Goal: Answer question/provide support: Share knowledge or assist other users

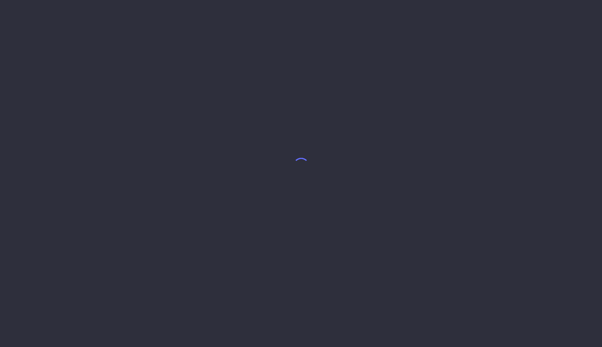
select select "10"
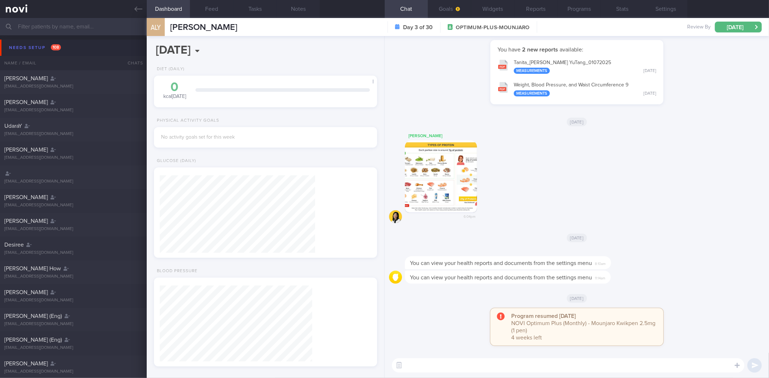
scroll to position [102, 204]
click at [138, 8] on icon at bounding box center [138, 9] width 8 height 8
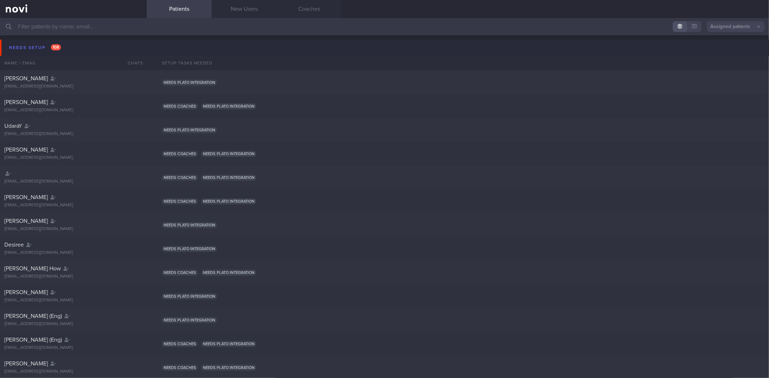
click at [108, 46] on button "Needs setup 108" at bounding box center [385, 48] width 771 height 16
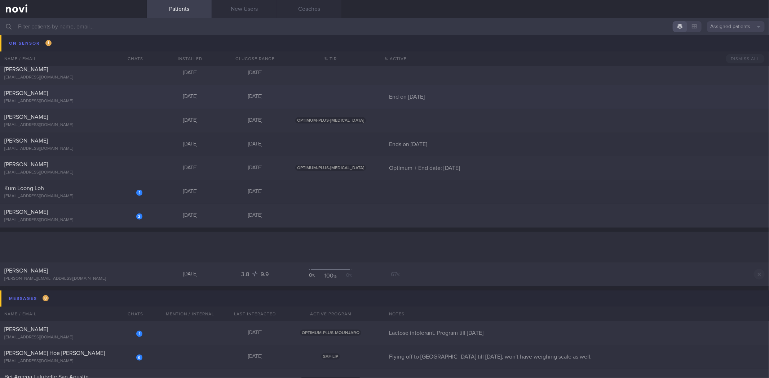
scroll to position [841, 0]
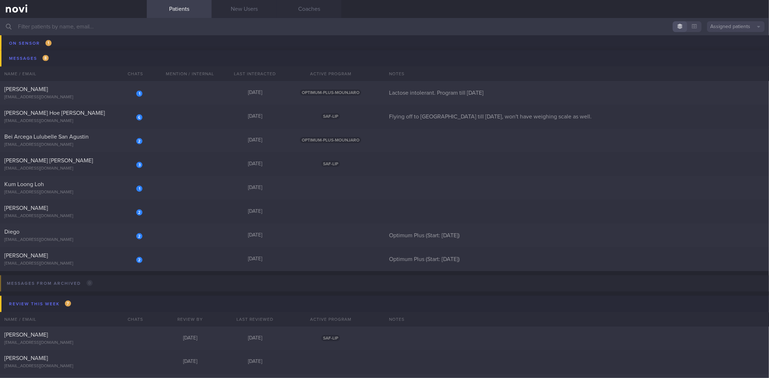
click at [107, 24] on input "text" at bounding box center [384, 26] width 769 height 17
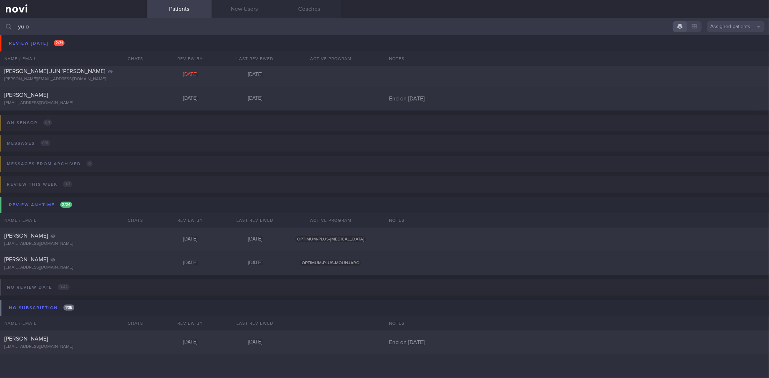
scroll to position [27, 0]
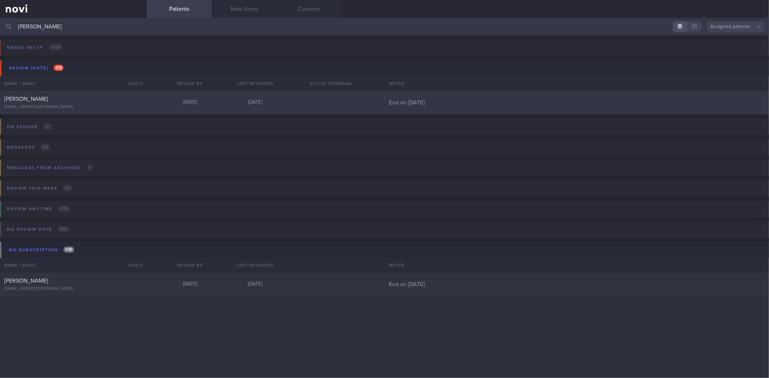
type input "[PERSON_NAME]"
click at [105, 103] on div "Yu Hoe Wong yuhoewong@gmail.com" at bounding box center [73, 102] width 147 height 14
select select "9"
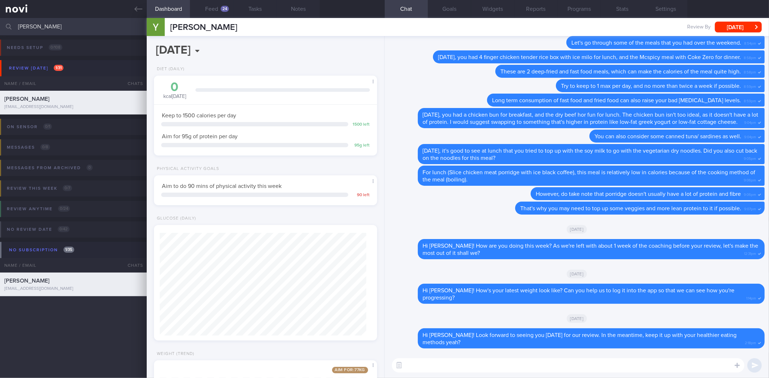
scroll to position [112, 204]
click at [201, 5] on button "Feed 24" at bounding box center [211, 9] width 43 height 18
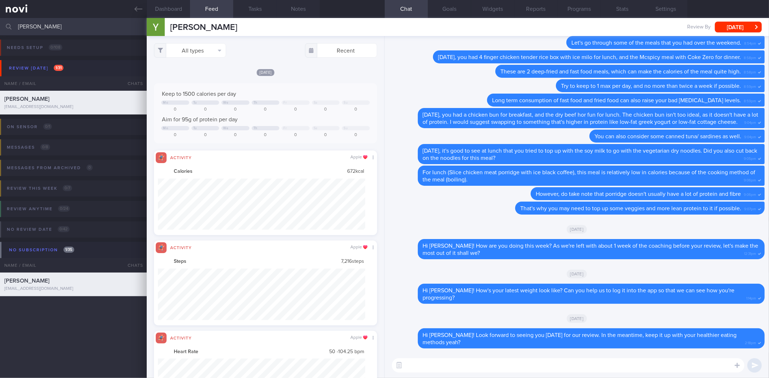
click at [213, 58] on div "All types Food Activity Glucose Weight Medicine Blood Pressure CGM Install Rece…" at bounding box center [265, 207] width 237 height 342
click at [217, 54] on button "All types" at bounding box center [190, 50] width 72 height 14
click at [213, 72] on button "Activity" at bounding box center [189, 75] width 71 height 11
checkbox input "false"
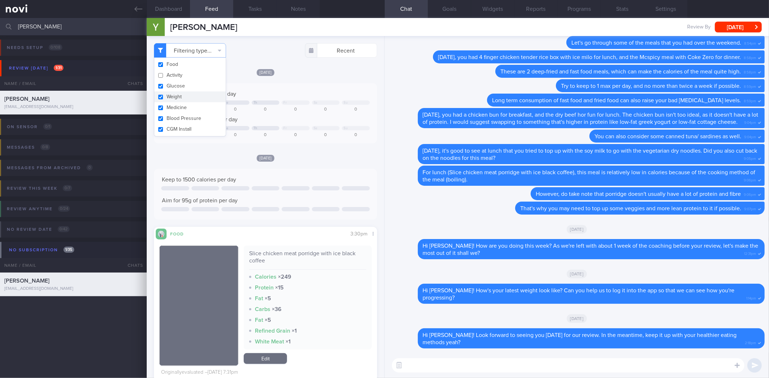
click at [202, 95] on button "Weight" at bounding box center [189, 97] width 71 height 11
checkbox input "false"
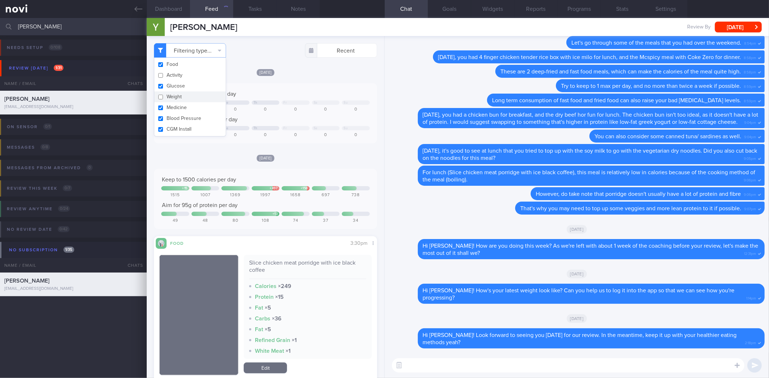
click at [177, 15] on button "Dashboard" at bounding box center [168, 9] width 43 height 18
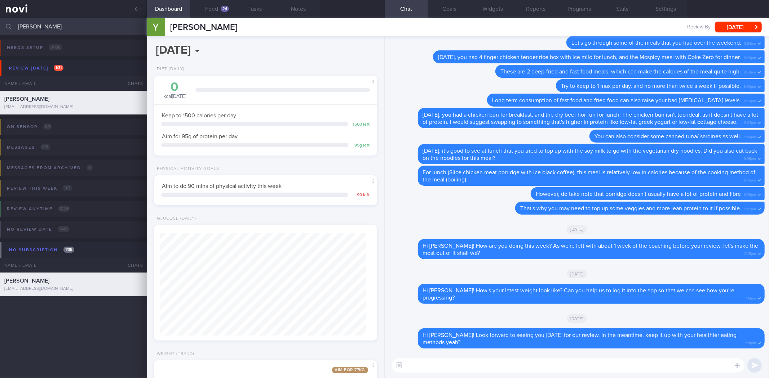
scroll to position [124, 0]
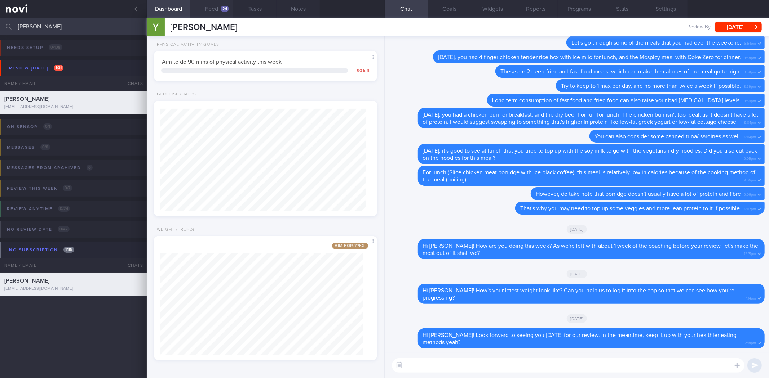
click at [211, 13] on button "Feed 24" at bounding box center [211, 9] width 43 height 18
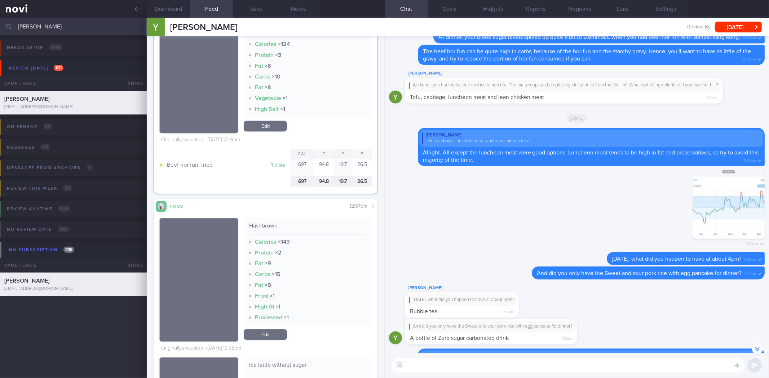
scroll to position [360204, 360123]
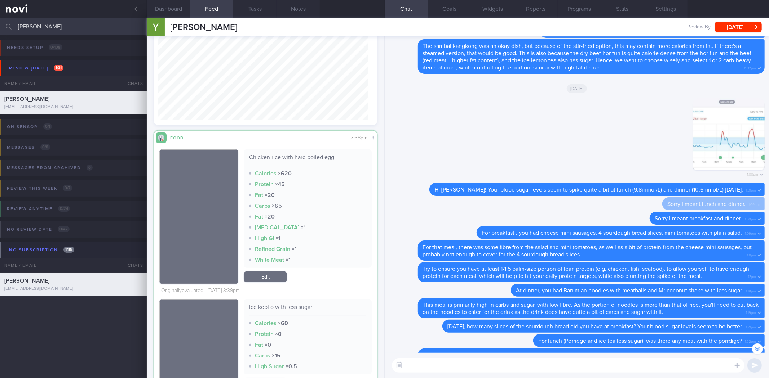
click at [310, 157] on div "Chicken rice with hard boiled egg" at bounding box center [307, 160] width 117 height 13
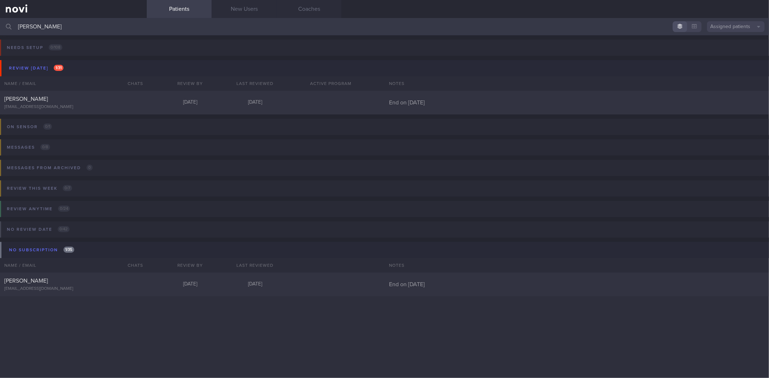
click at [62, 30] on input "[PERSON_NAME]" at bounding box center [384, 26] width 769 height 17
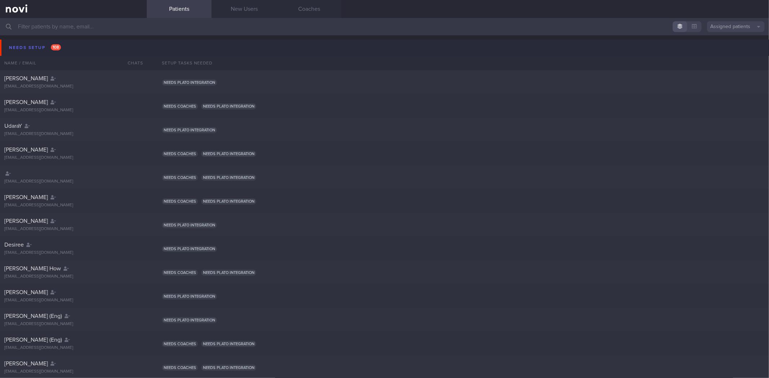
click at [65, 44] on button "Needs setup 108" at bounding box center [385, 48] width 771 height 16
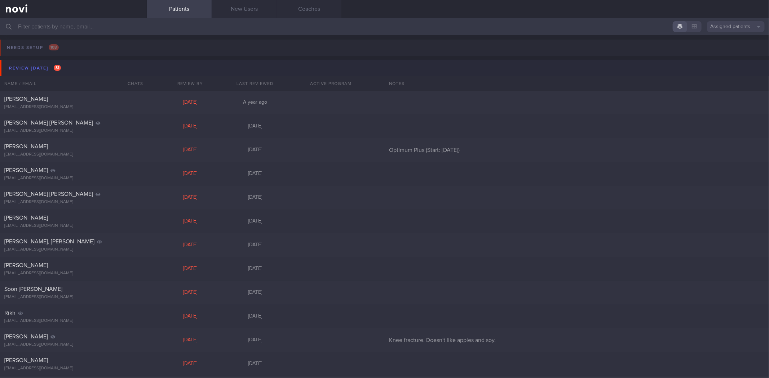
click at [67, 64] on button "Review today 31" at bounding box center [385, 68] width 771 height 16
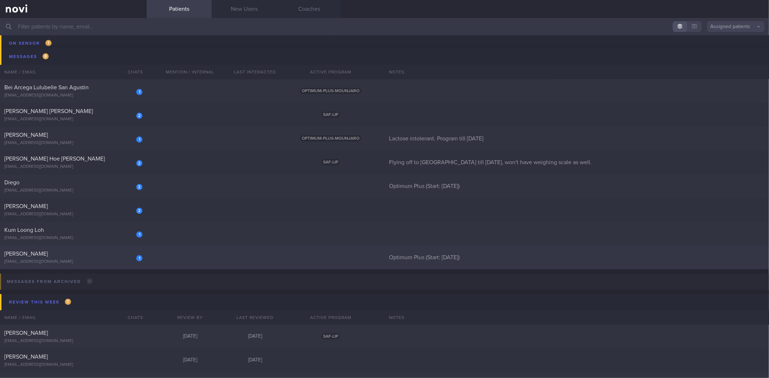
scroll to position [80, 0]
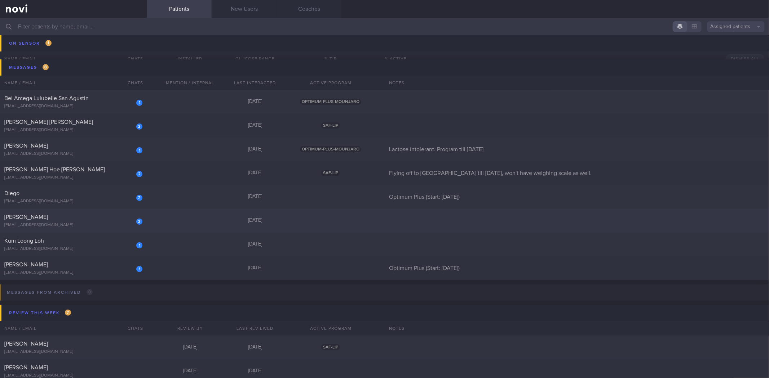
click at [94, 224] on div "kienhuay@gmail.com" at bounding box center [73, 225] width 138 height 5
select select "9"
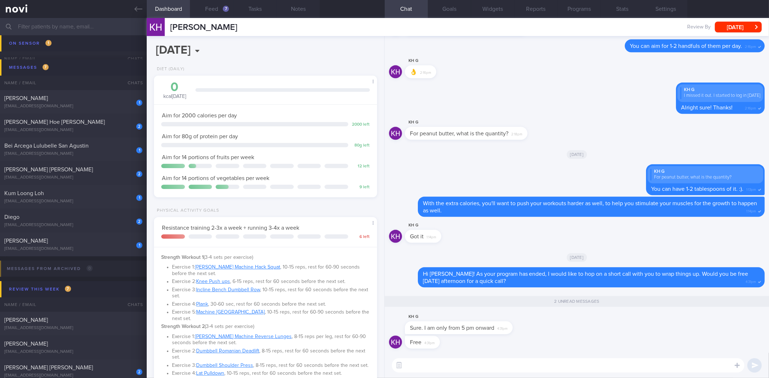
click at [430, 362] on textarea at bounding box center [568, 366] width 352 height 14
click at [433, 363] on textarea at bounding box center [568, 366] width 352 height 14
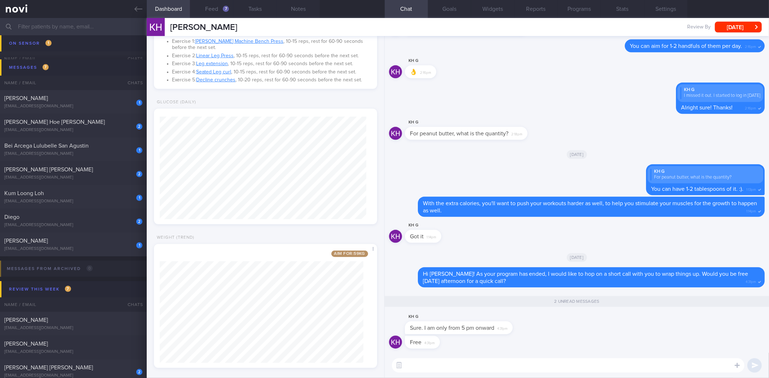
scroll to position [373, 0]
click at [439, 361] on textarea at bounding box center [568, 366] width 352 height 14
type textarea "Alright how a"
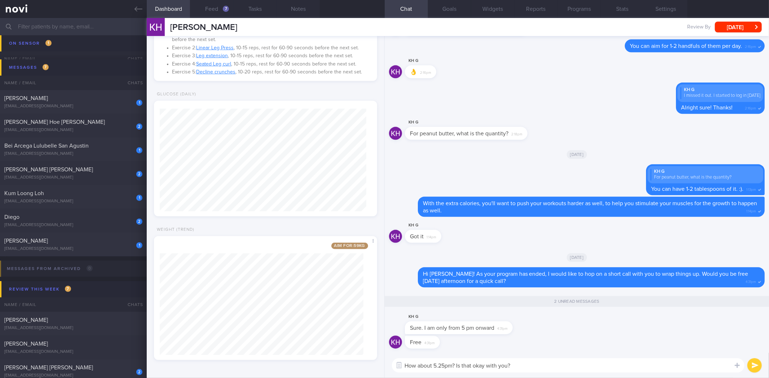
type textarea "How about 5.25pm? Is that okay with you?"
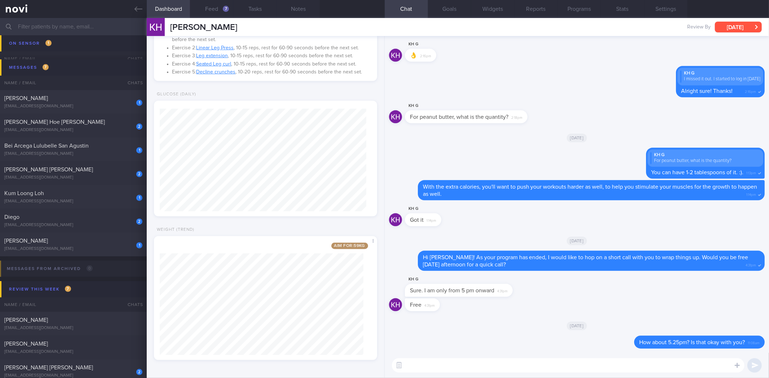
click at [730, 31] on button "[DATE]" at bounding box center [738, 27] width 47 height 11
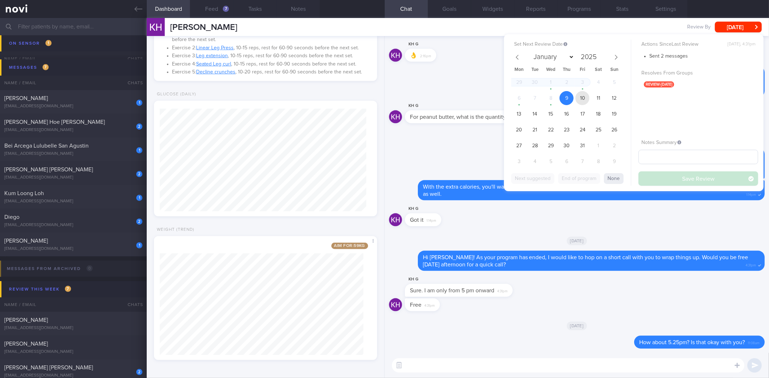
click at [583, 97] on span "10" at bounding box center [582, 98] width 14 height 14
click at [671, 180] on button "Save Review" at bounding box center [698, 179] width 120 height 14
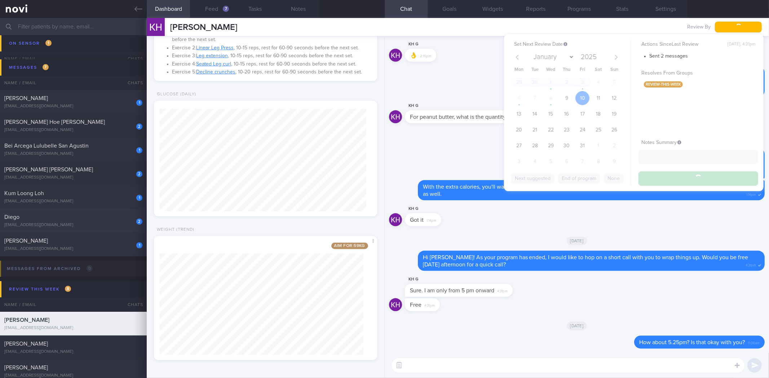
drag, startPoint x: 139, startPoint y: 6, endPoint x: 138, endPoint y: 232, distance: 225.9
click at [139, 6] on icon at bounding box center [138, 9] width 8 height 8
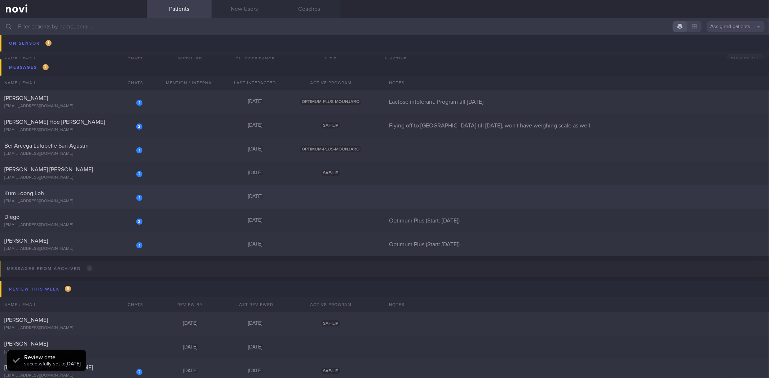
click at [88, 197] on div "1 Kum Loong Loh lohkumloong@gmail.com" at bounding box center [73, 197] width 147 height 14
select select "9"
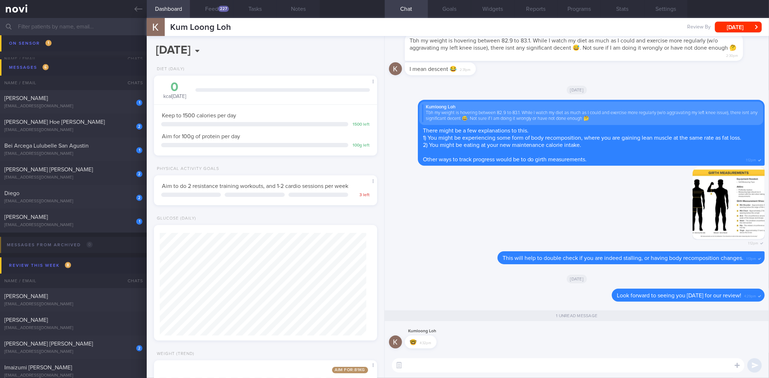
scroll to position [124, 0]
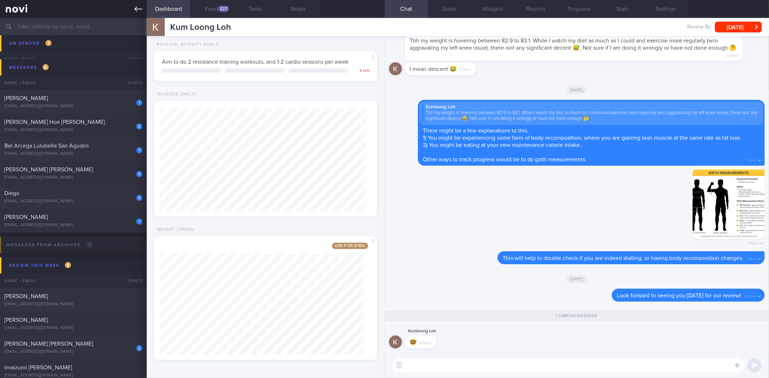
click at [138, 10] on icon at bounding box center [138, 9] width 8 height 8
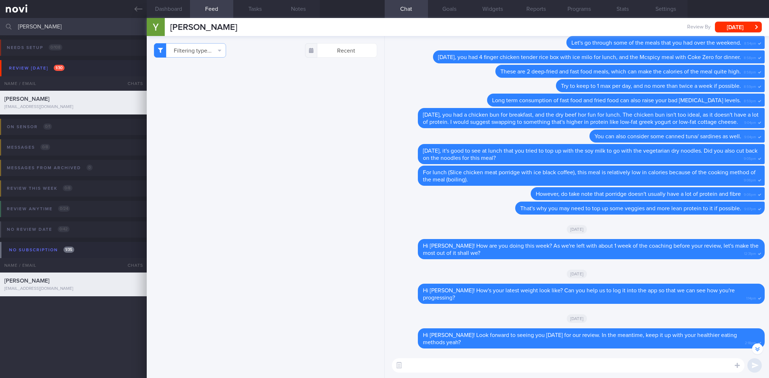
select select "9"
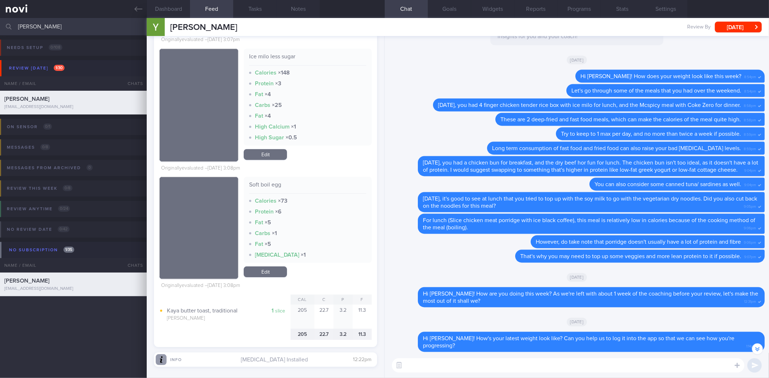
click at [352, 242] on div "Fat × 5" at bounding box center [307, 244] width 117 height 7
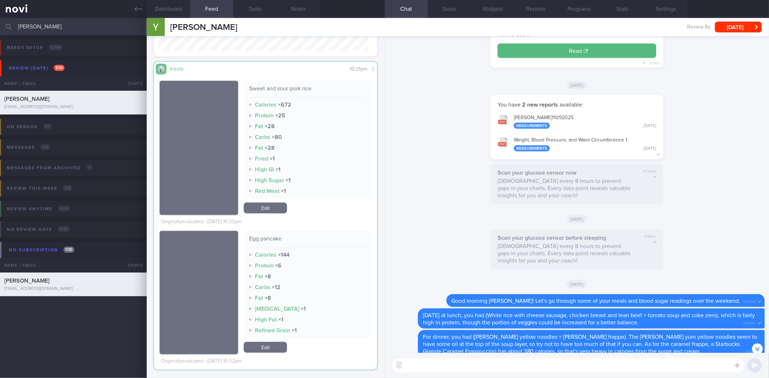
scroll to position [9999, 0]
drag, startPoint x: 257, startPoint y: 240, endPoint x: 282, endPoint y: 235, distance: 25.4
click at [282, 235] on div "Egg pancake Calories × 144 Protein × 6 Fat × 8 Carbs × 12 Fat × 8 High Choleste…" at bounding box center [308, 286] width 128 height 108
click at [280, 235] on div "Egg pancake Calories × 144 Protein × 6 Fat × 8 Carbs × 12 Fat × 8 High Choleste…" at bounding box center [308, 286] width 128 height 108
click at [266, 241] on div "Egg pancake" at bounding box center [307, 242] width 117 height 13
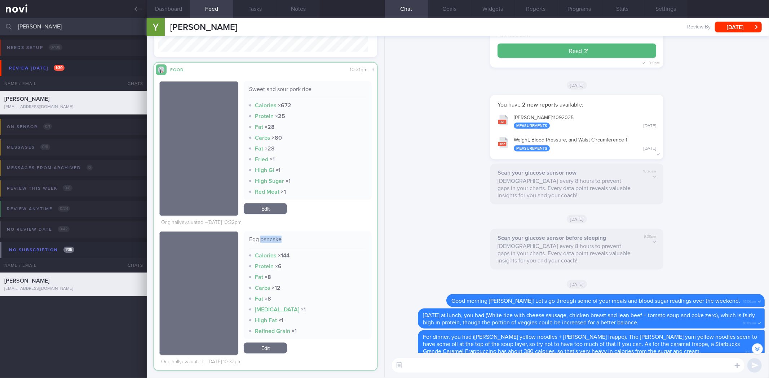
click at [266, 241] on div "Egg pancake" at bounding box center [307, 242] width 117 height 13
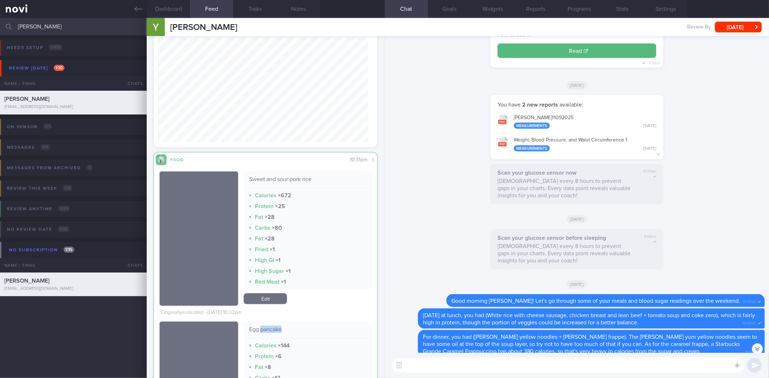
scroll to position [9919, 0]
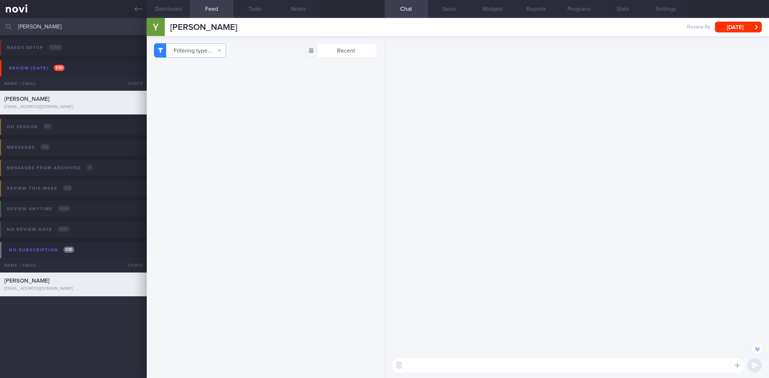
select select "9"
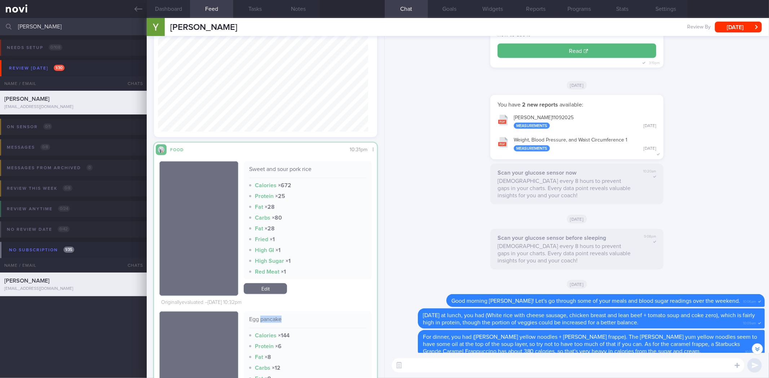
scroll to position [9879, 0]
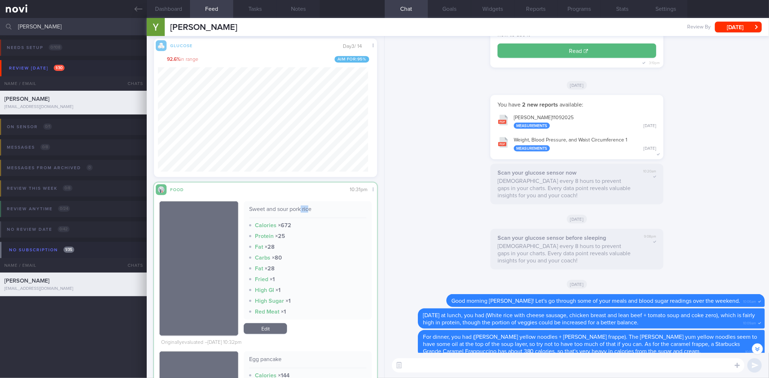
drag, startPoint x: 299, startPoint y: 210, endPoint x: 342, endPoint y: 177, distance: 54.3
click at [318, 208] on div "Sweet and sour pork rice" at bounding box center [307, 212] width 117 height 13
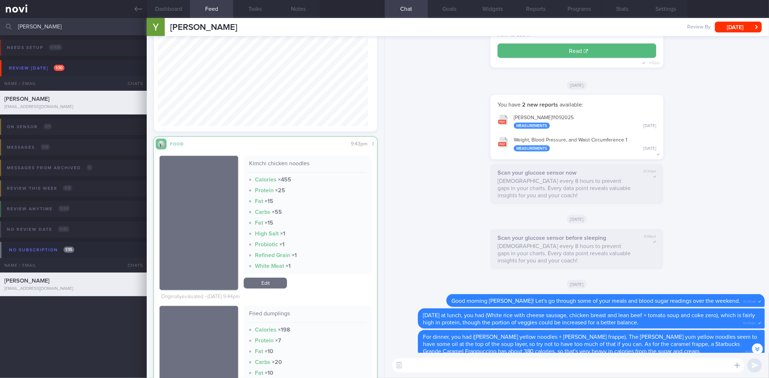
scroll to position [8661, 0]
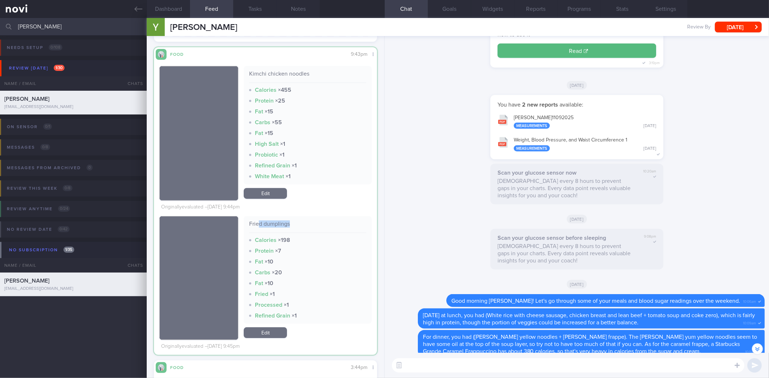
drag, startPoint x: 256, startPoint y: 226, endPoint x: 293, endPoint y: 224, distance: 37.1
click at [293, 224] on div "Fried dumplings" at bounding box center [307, 227] width 117 height 13
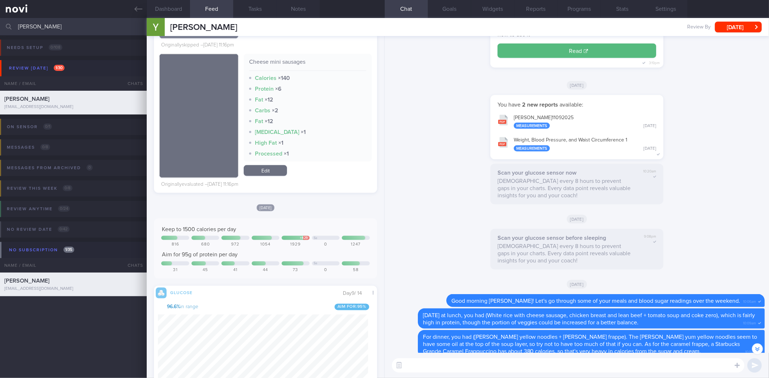
scroll to position [129, 210]
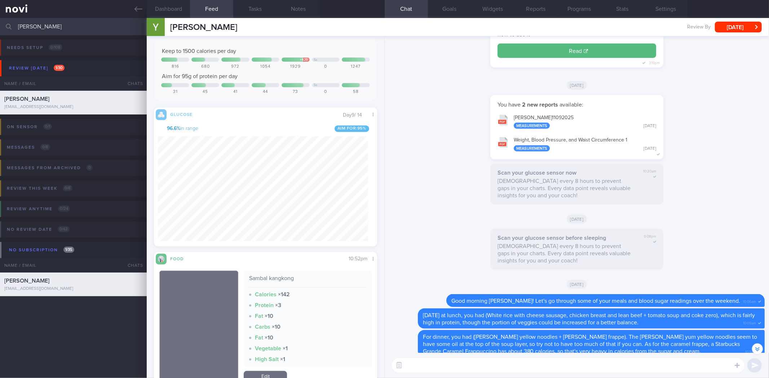
drag, startPoint x: 285, startPoint y: 253, endPoint x: 273, endPoint y: 226, distance: 30.0
click at [273, 226] on div "Filtering type... Food Activity Glucose Weight Medicine Blood Pressure CGM Inst…" at bounding box center [265, 207] width 237 height 342
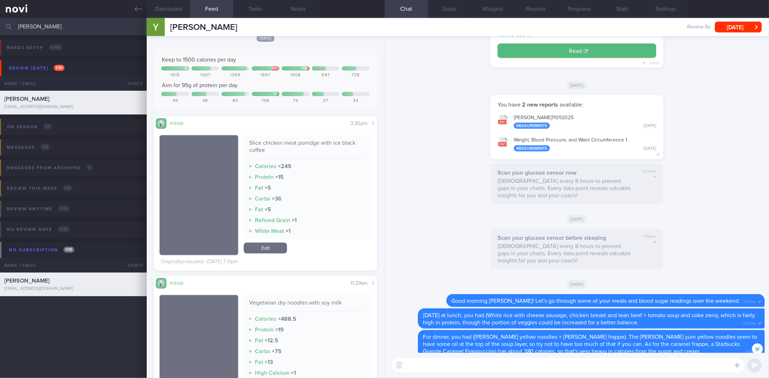
scroll to position [0, 0]
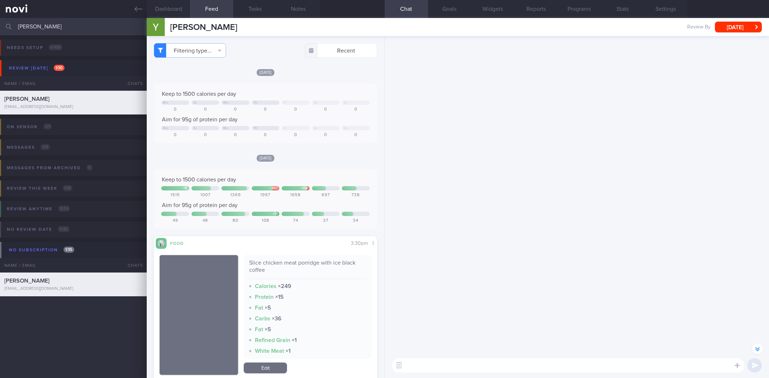
select select "9"
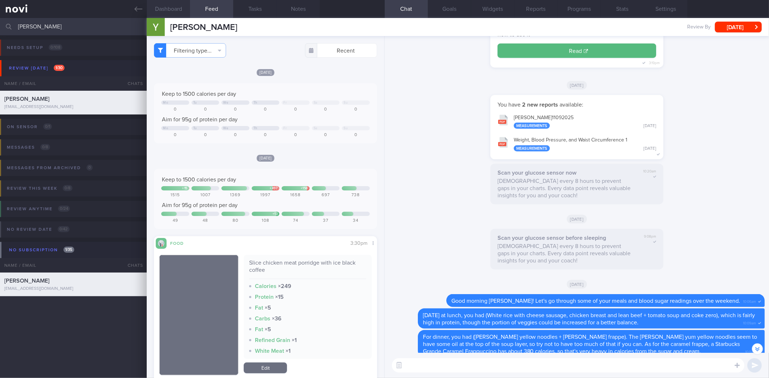
click at [179, 12] on button "Dashboard" at bounding box center [168, 9] width 43 height 18
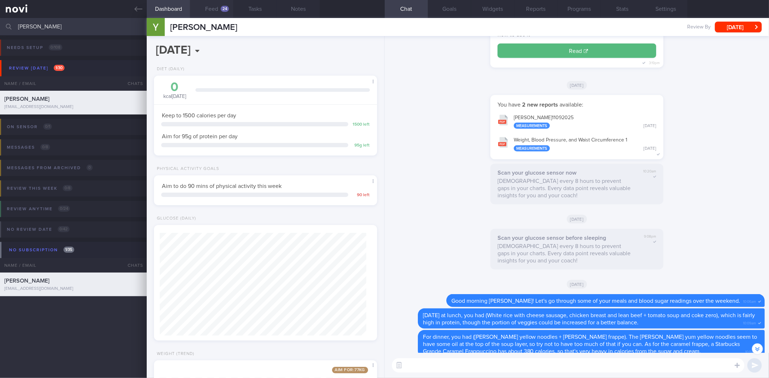
click at [231, 14] on button "Feed 24" at bounding box center [211, 9] width 43 height 18
